Goal: Task Accomplishment & Management: Manage account settings

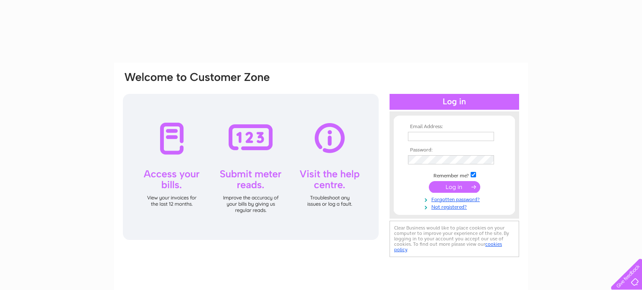
type input "[EMAIL_ADDRESS][DOMAIN_NAME]"
click at [434, 185] on input "submit" at bounding box center [454, 187] width 51 height 12
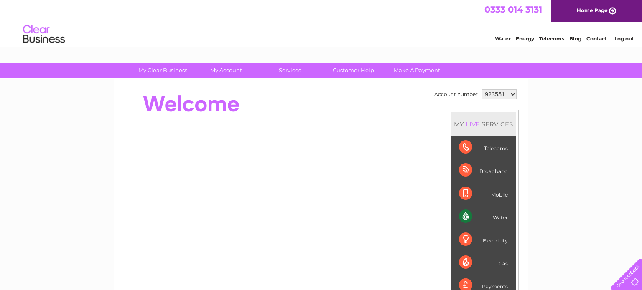
click at [502, 96] on select "923551 1087530 1087531 1087532 1112846 1112848 1128639 1144682" at bounding box center [499, 94] width 35 height 10
click at [482, 89] on select "923551 1087530 1087531 1087532 1112846 1112848 1128639 1144682" at bounding box center [499, 94] width 35 height 10
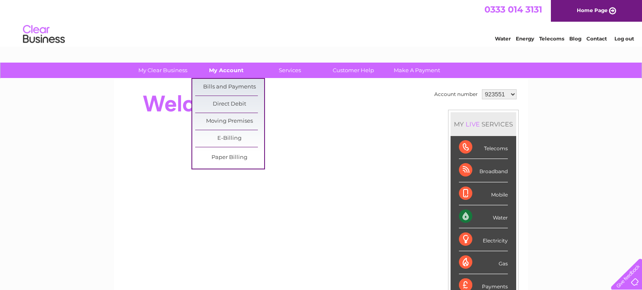
click at [219, 78] on link "My Account" at bounding box center [226, 70] width 69 height 15
